Goal: Transaction & Acquisition: Purchase product/service

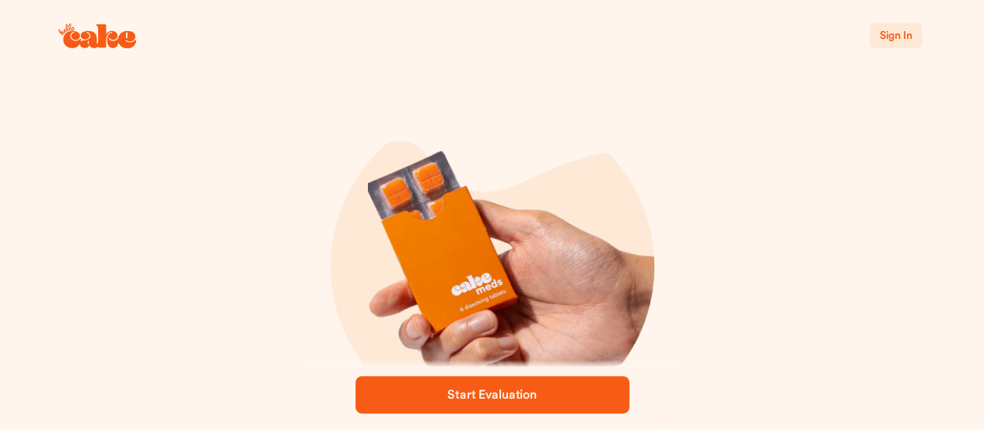
click at [906, 39] on span "Sign In" at bounding box center [895, 35] width 33 height 11
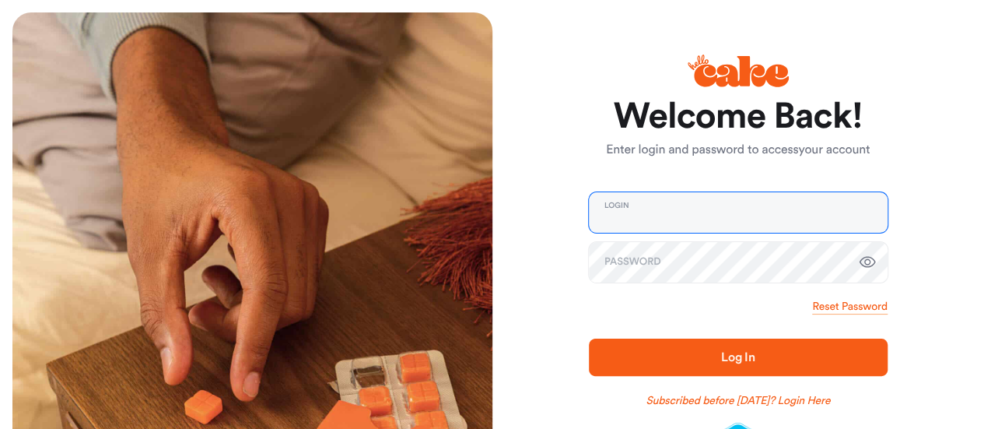
click at [697, 197] on input "email" at bounding box center [738, 212] width 299 height 40
type input "**********"
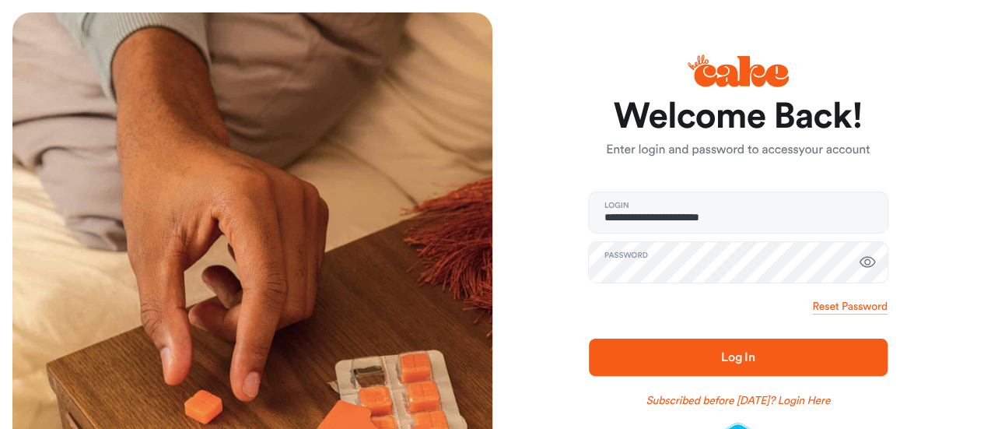
click at [869, 260] on icon "button" at bounding box center [867, 262] width 19 height 19
click at [745, 348] on span "Log In" at bounding box center [738, 357] width 249 height 19
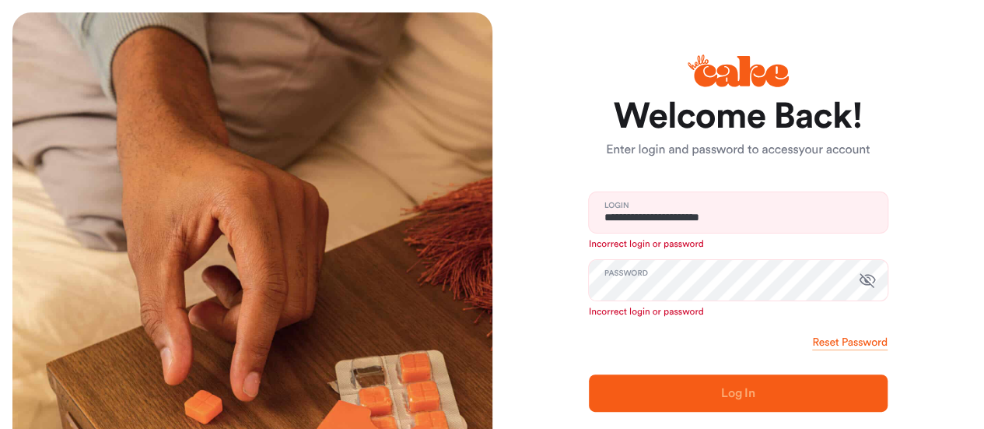
click at [733, 65] on icon at bounding box center [737, 71] width 101 height 54
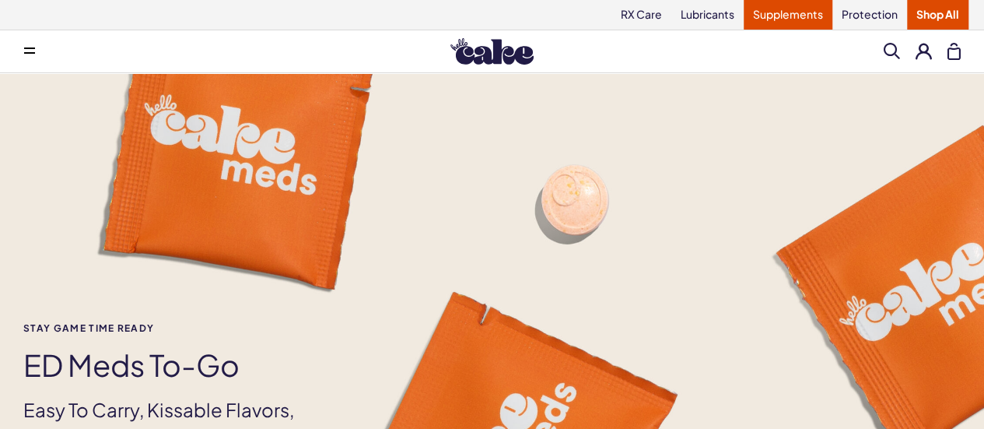
click at [794, 10] on link "Supplements" at bounding box center [787, 15] width 89 height 30
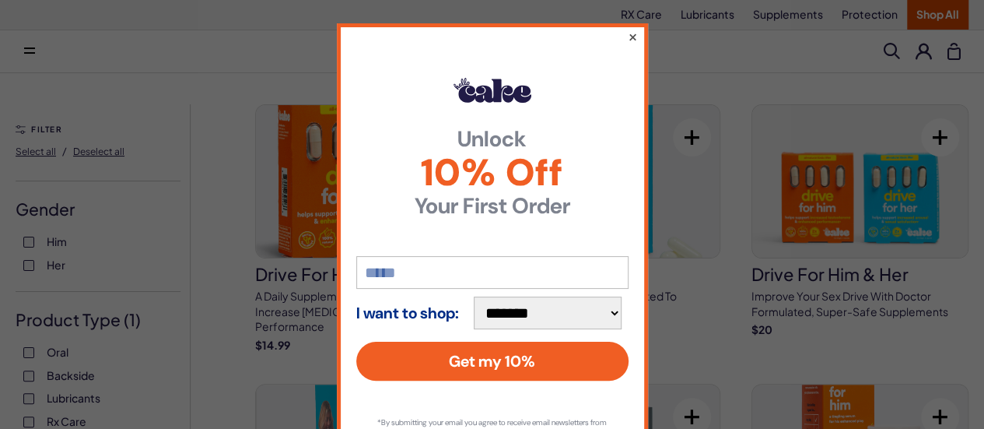
click at [627, 34] on button "×" at bounding box center [632, 36] width 10 height 19
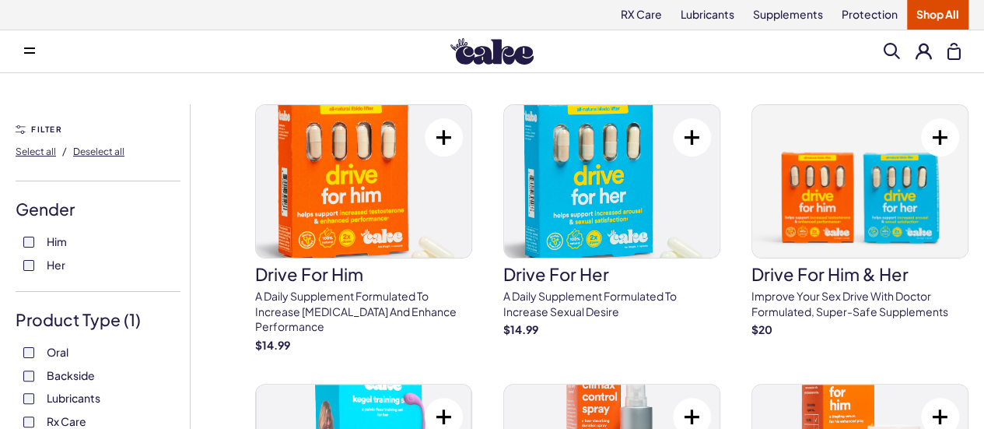
click at [28, 44] on button at bounding box center [29, 51] width 31 height 31
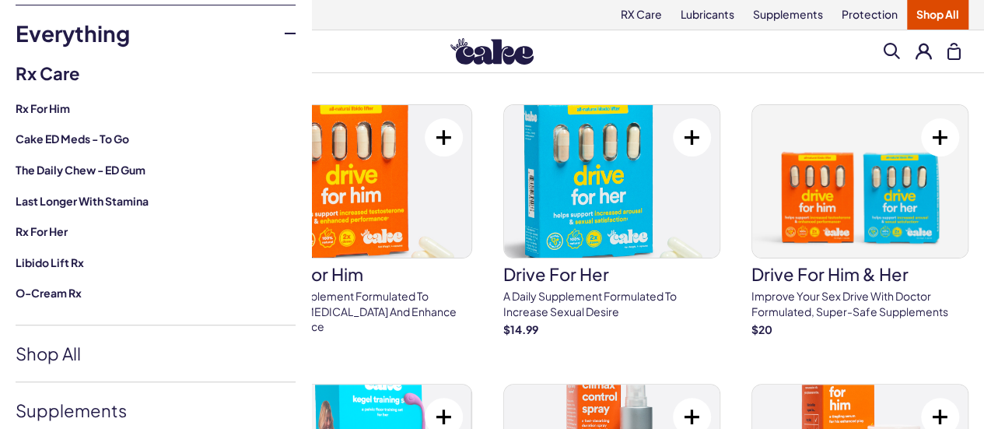
scroll to position [156, 0]
click at [53, 293] on link "O-Cream Rx" at bounding box center [49, 292] width 66 height 14
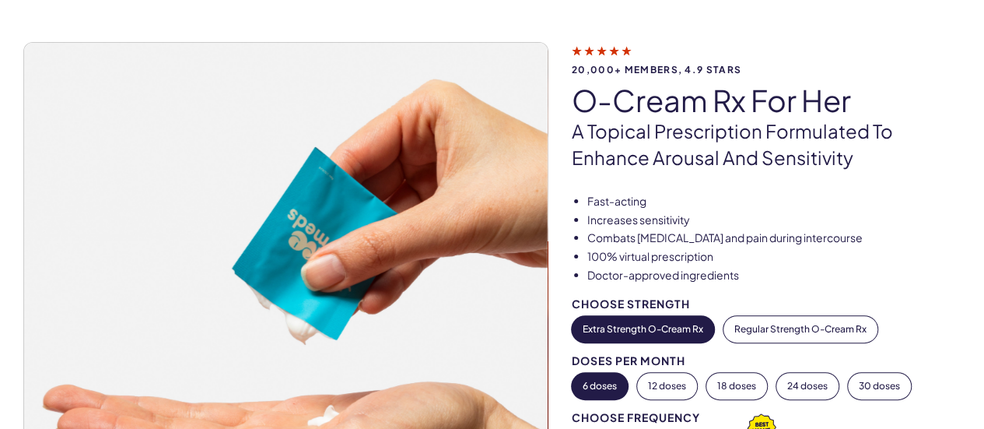
scroll to position [156, 0]
